Goal: Transaction & Acquisition: Purchase product/service

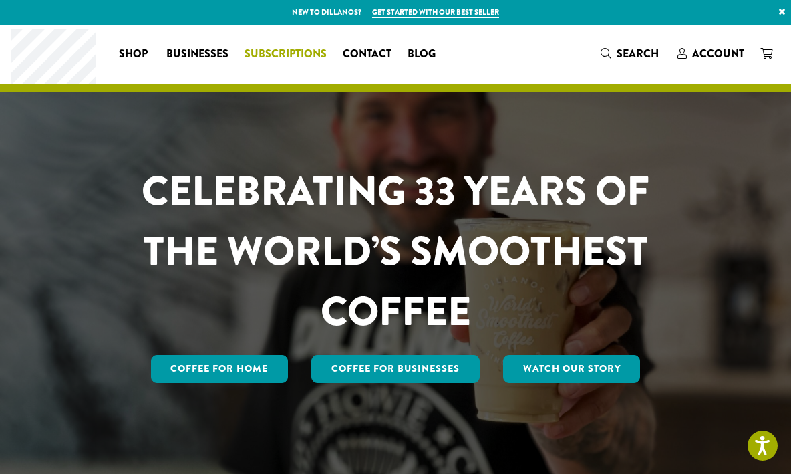
click at [267, 55] on span "Subscriptions" at bounding box center [285, 54] width 82 height 17
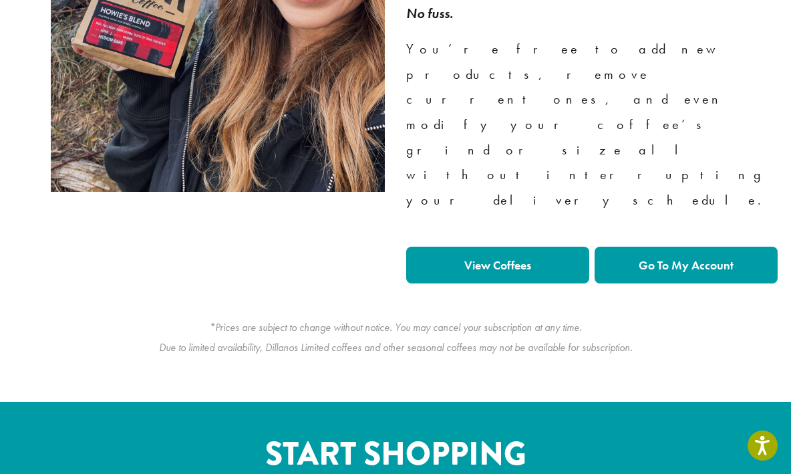
scroll to position [1222, 0]
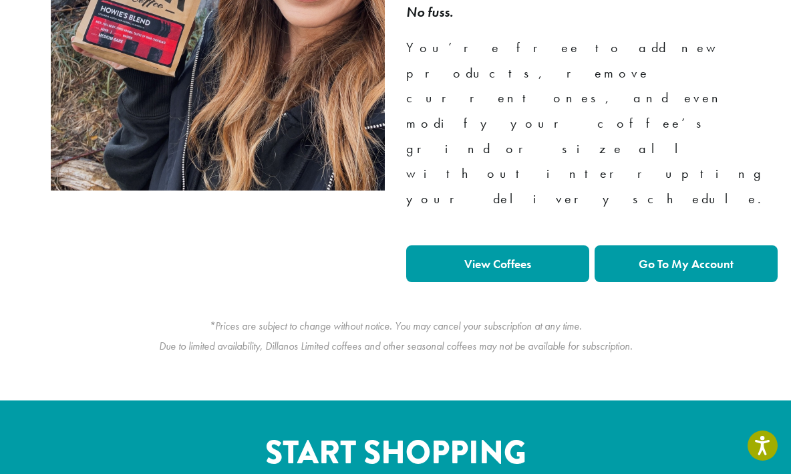
click at [695, 256] on strong "Go To My Account" at bounding box center [686, 263] width 95 height 15
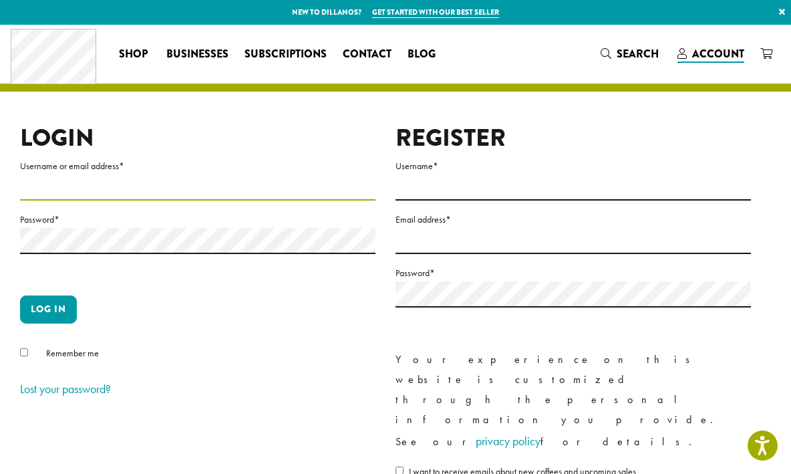
type input "**********"
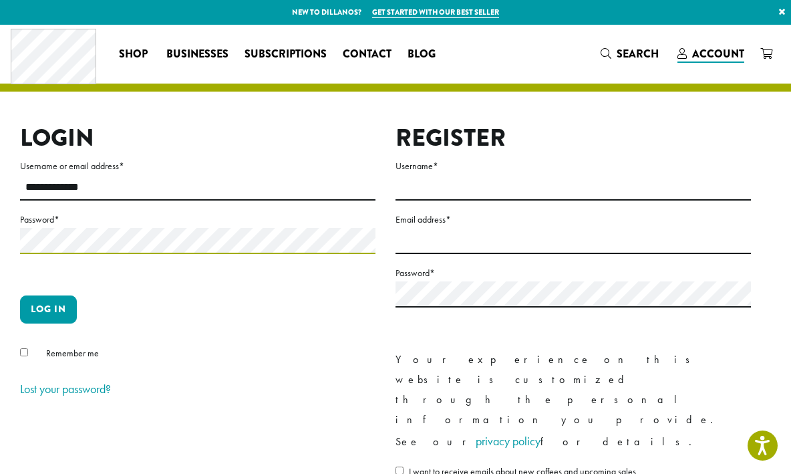
click at [48, 309] on button "Log in" at bounding box center [48, 309] width 57 height 28
click at [49, 307] on button "Log in" at bounding box center [48, 309] width 57 height 28
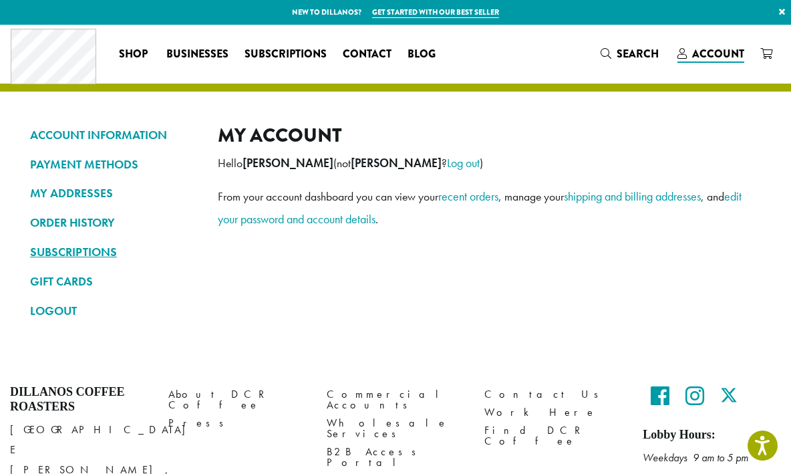
click at [87, 248] on link "SUBSCRIPTIONS" at bounding box center [114, 251] width 168 height 23
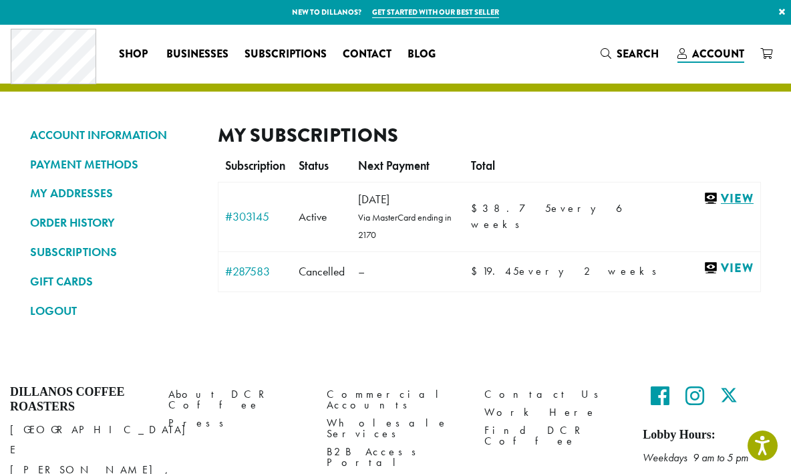
click at [718, 194] on link "View" at bounding box center [728, 198] width 50 height 17
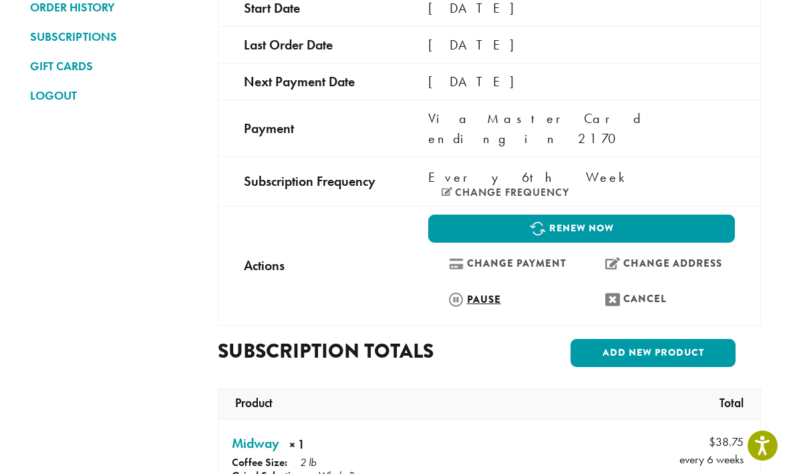
scroll to position [222, 0]
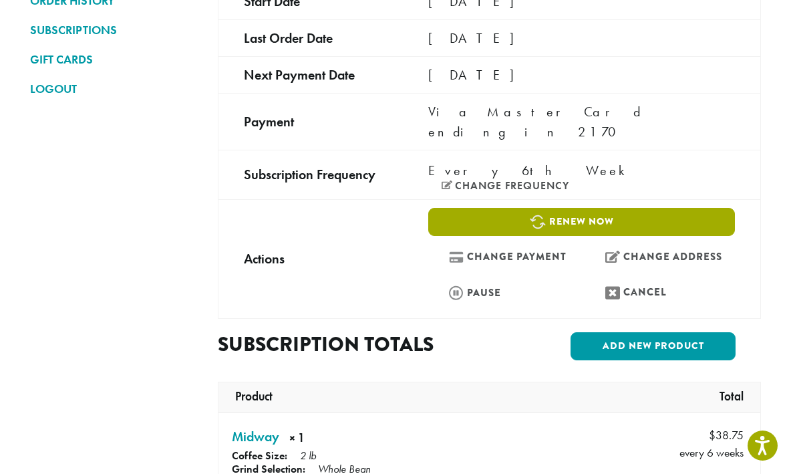
click at [567, 208] on link "Renew now" at bounding box center [581, 222] width 307 height 28
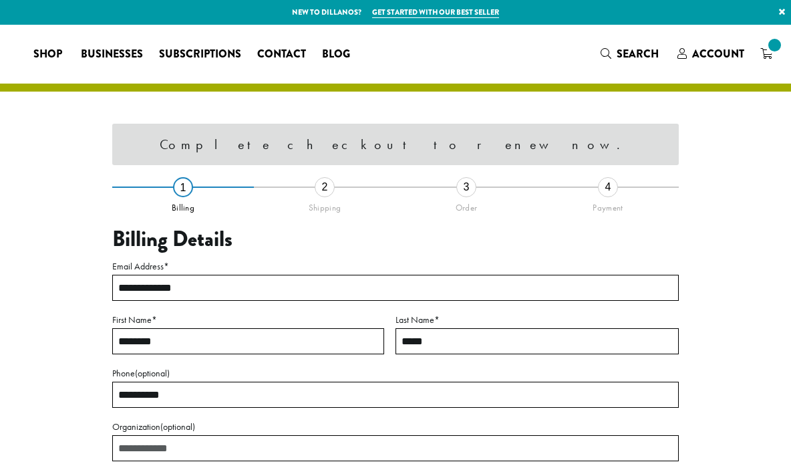
select select "**"
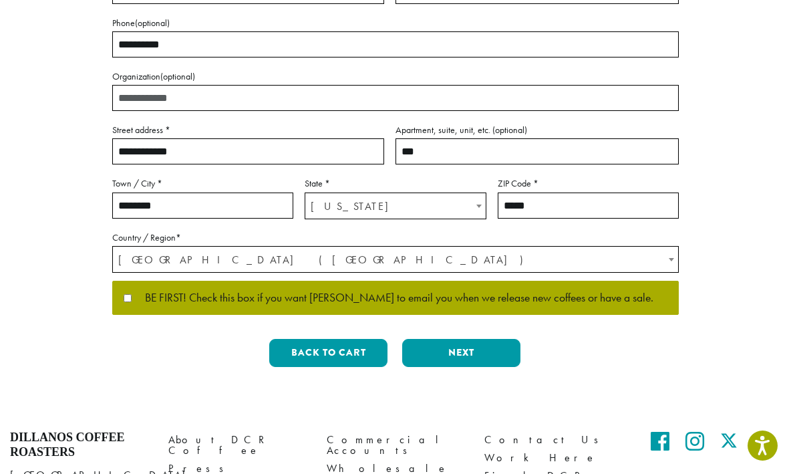
scroll to position [289, 0]
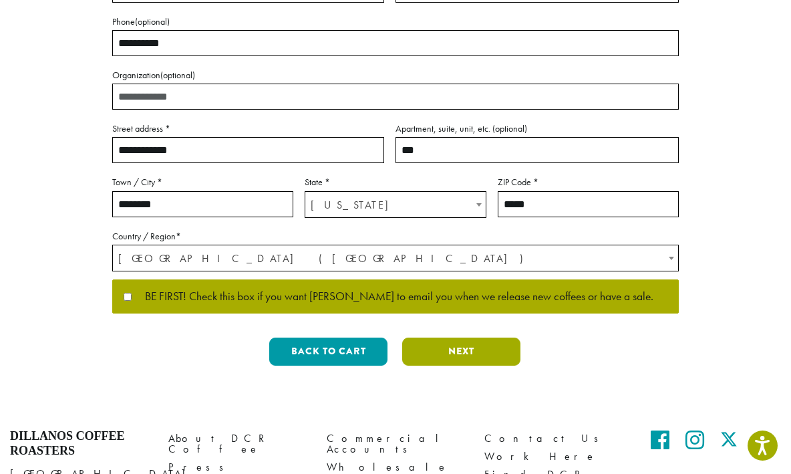
click at [451, 349] on button "Next" at bounding box center [461, 351] width 118 height 28
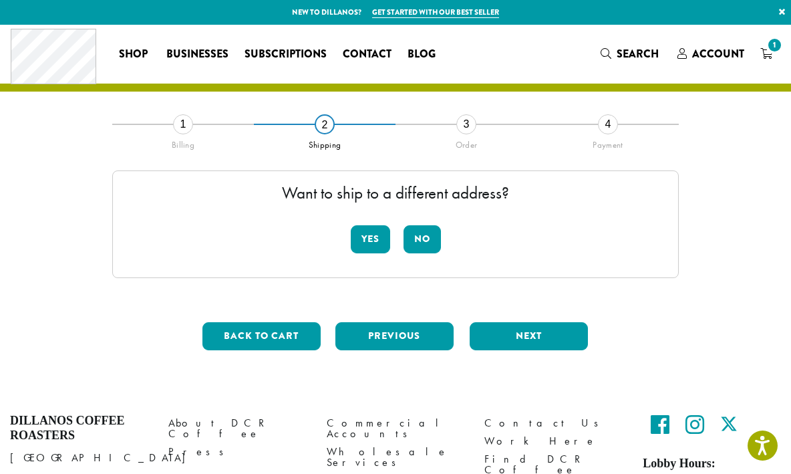
scroll to position [0, 0]
click at [426, 238] on button "No" at bounding box center [421, 239] width 37 height 28
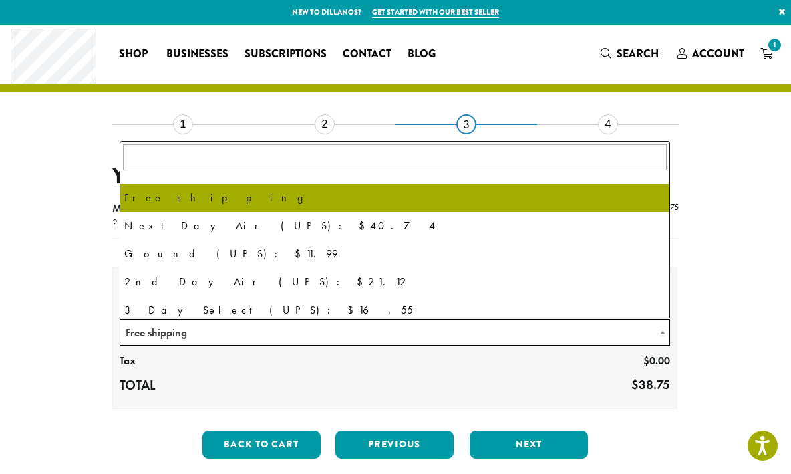
click at [434, 329] on span "Free shipping" at bounding box center [394, 332] width 549 height 26
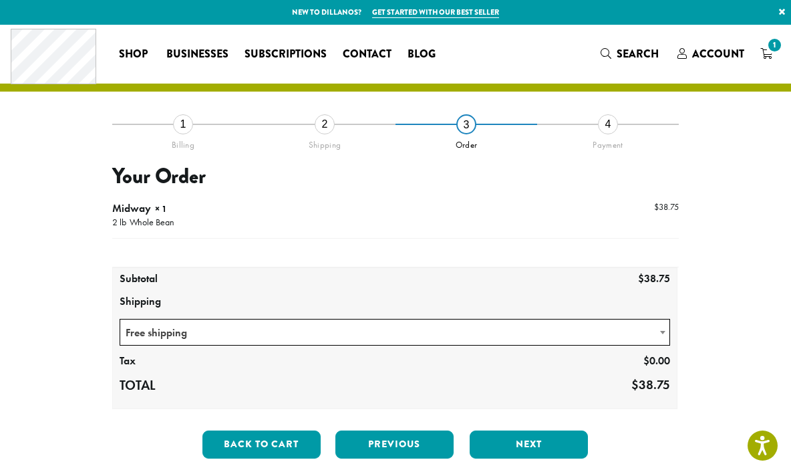
click at [434, 329] on span "Free shipping" at bounding box center [394, 332] width 549 height 26
click at [522, 445] on button "Next" at bounding box center [529, 444] width 118 height 28
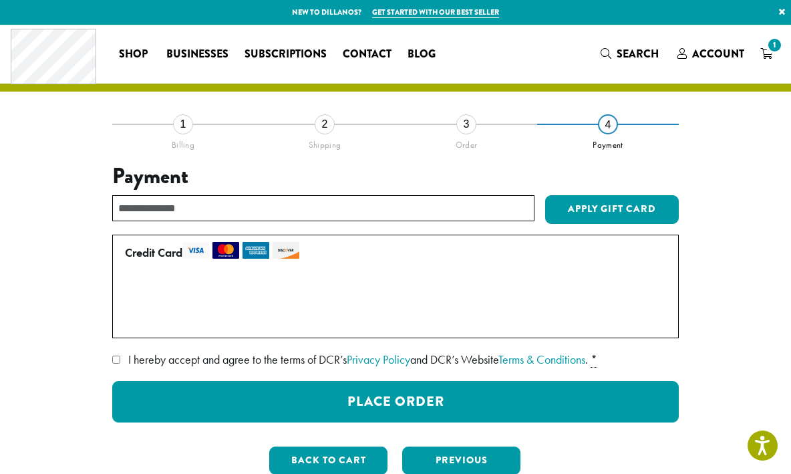
click at [128, 321] on label "Use a new card" at bounding box center [393, 319] width 536 height 21
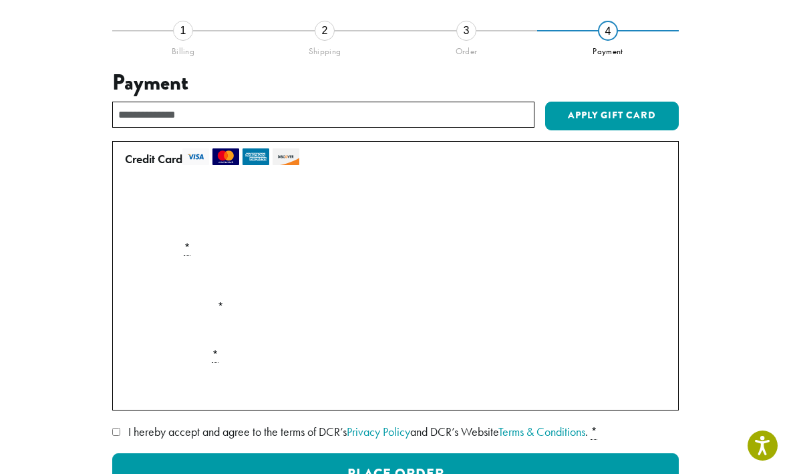
scroll to position [137, 0]
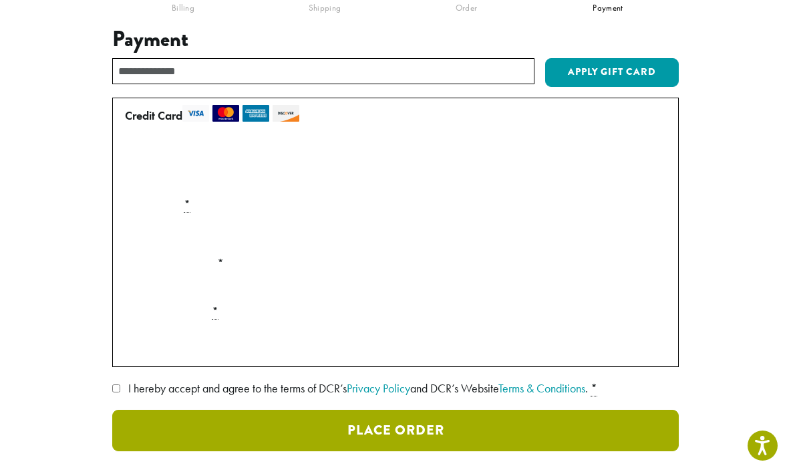
click at [229, 422] on button "Place Order" at bounding box center [395, 429] width 566 height 41
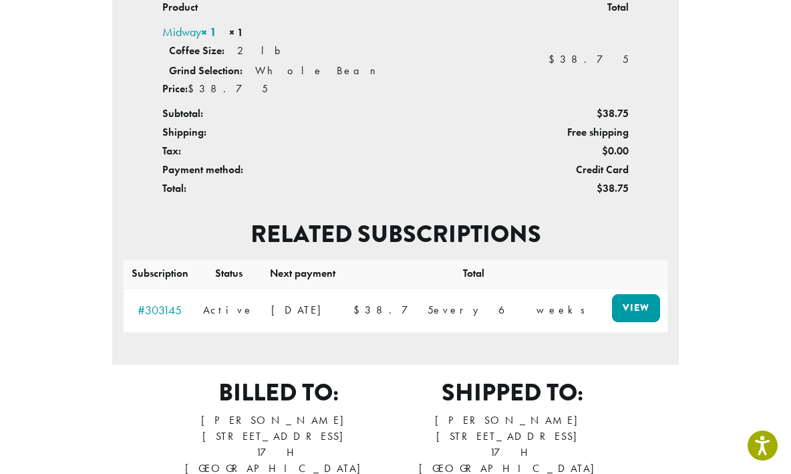
scroll to position [460, 0]
